Goal: Navigation & Orientation: Go to known website

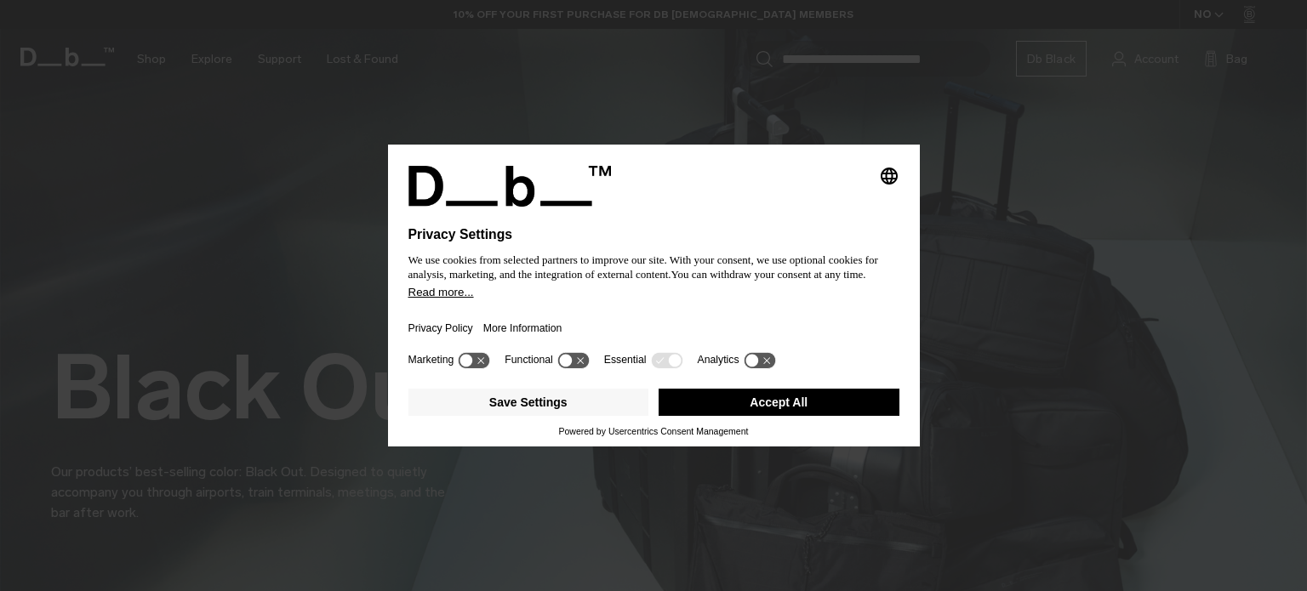
click at [804, 409] on button "Accept All" at bounding box center [779, 402] width 241 height 27
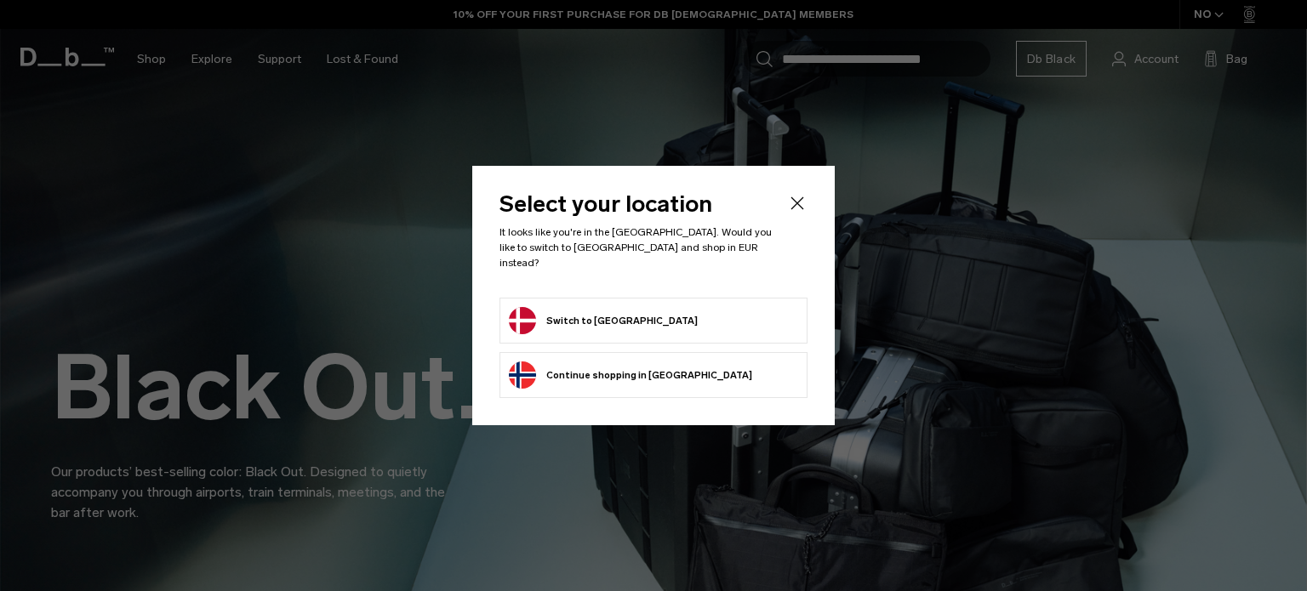
click at [647, 311] on form "Switch to [GEOGRAPHIC_DATA]" at bounding box center [653, 320] width 289 height 27
click at [606, 313] on button "Switch to [GEOGRAPHIC_DATA]" at bounding box center [603, 320] width 189 height 27
click at [534, 311] on button "Switch to [GEOGRAPHIC_DATA]" at bounding box center [603, 320] width 189 height 27
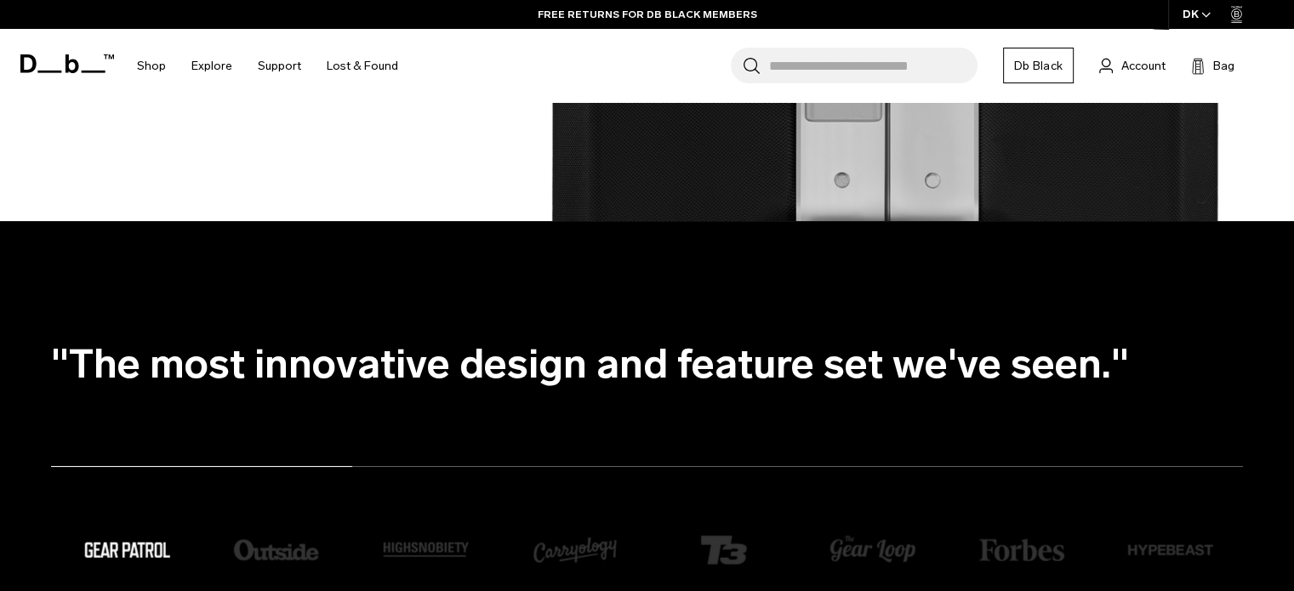
scroll to position [3586, 0]
